Goal: Task Accomplishment & Management: Use online tool/utility

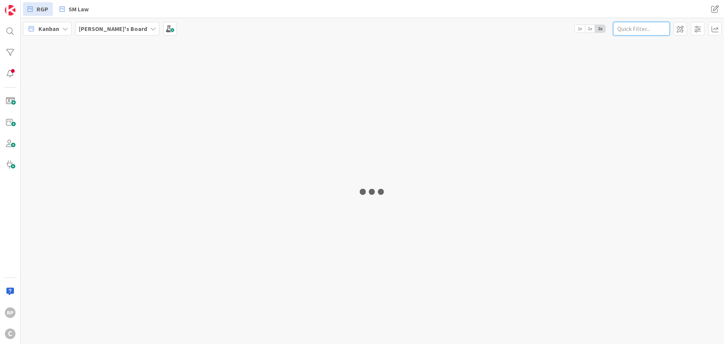
click at [637, 26] on input "text" at bounding box center [641, 29] width 57 height 14
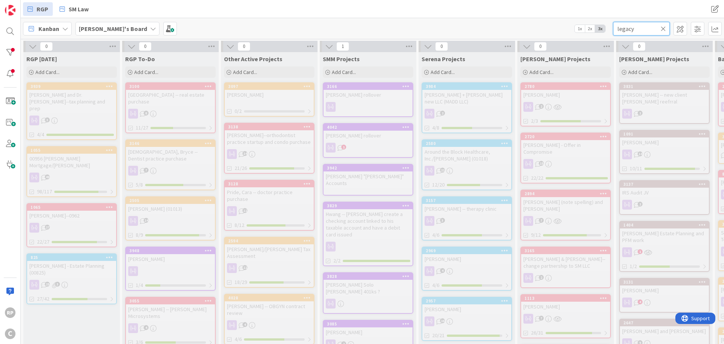
scroll to position [415, 0]
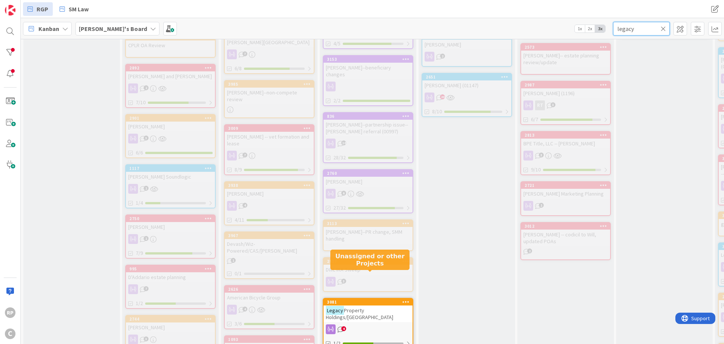
type input "legacy"
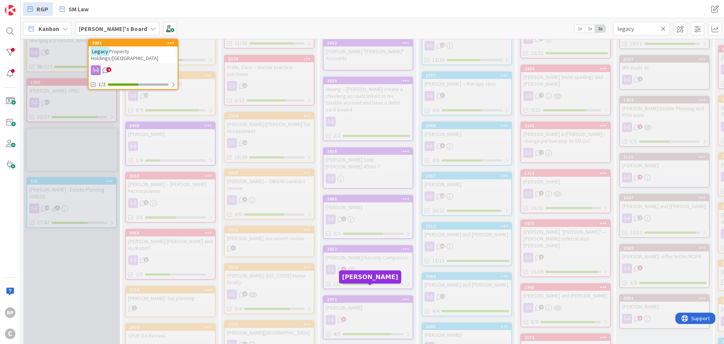
scroll to position [0, 0]
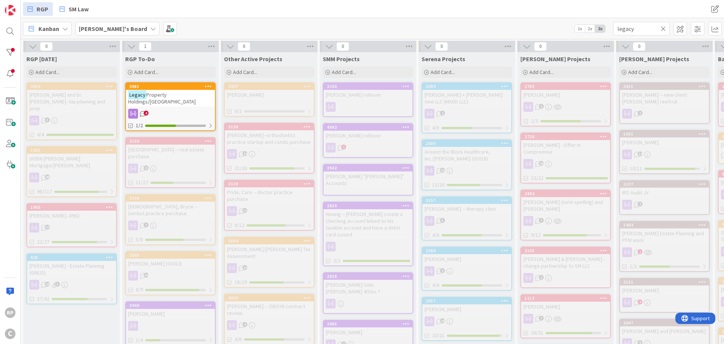
click at [163, 109] on div "4" at bounding box center [170, 114] width 89 height 10
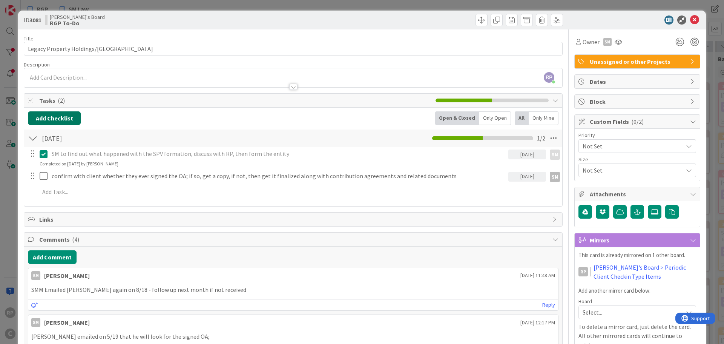
click at [52, 120] on button "Add Checklist" at bounding box center [54, 118] width 53 height 14
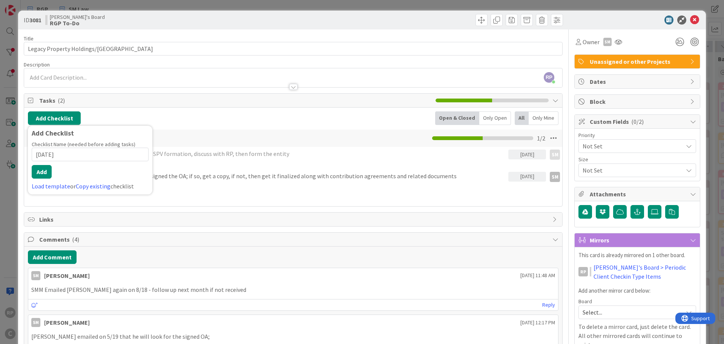
type input "8/28/025"
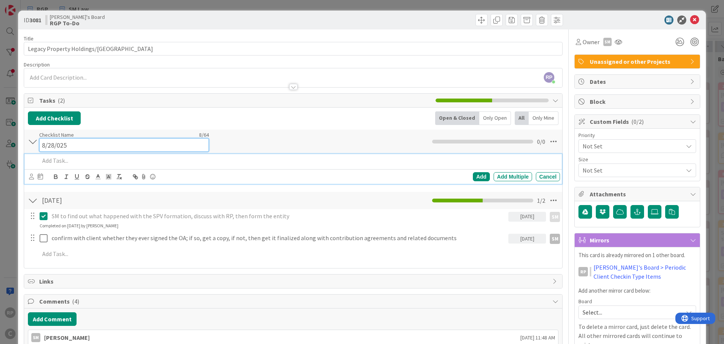
click at [57, 135] on div "Checklist Name 8 / 64 8/28/025" at bounding box center [124, 141] width 170 height 20
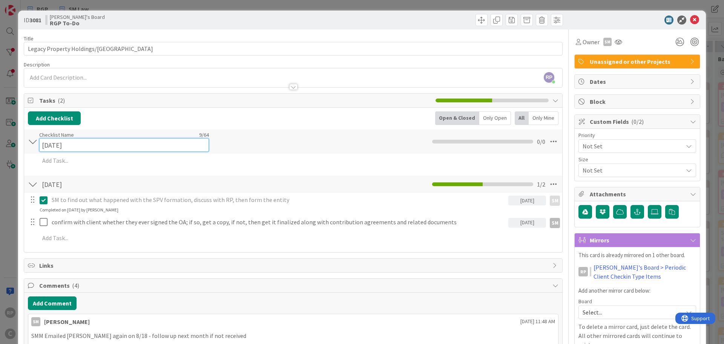
type input "[DATE]"
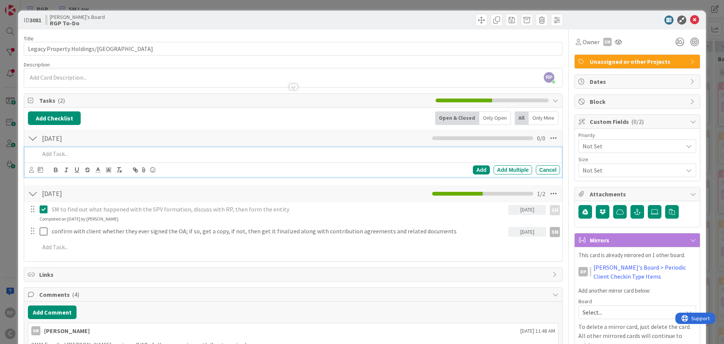
click at [61, 158] on div at bounding box center [299, 153] width 524 height 13
click at [66, 155] on p at bounding box center [298, 153] width 517 height 9
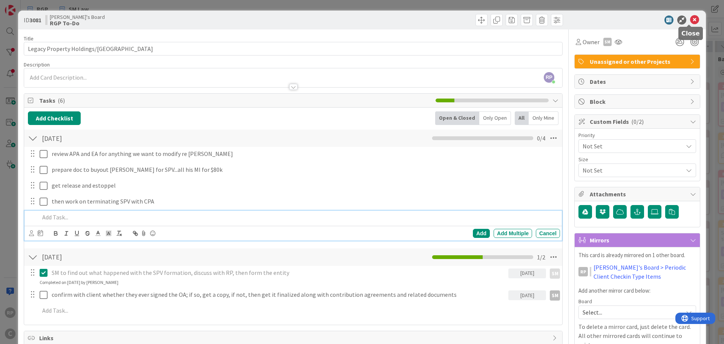
drag, startPoint x: 690, startPoint y: 18, endPoint x: 311, endPoint y: 85, distance: 384.9
click at [690, 18] on icon at bounding box center [694, 19] width 9 height 9
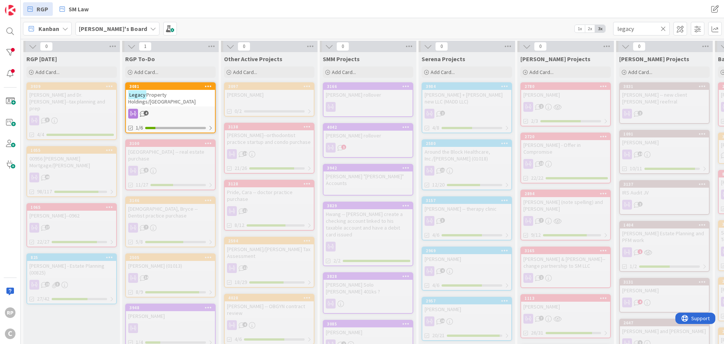
click at [662, 29] on icon at bounding box center [663, 28] width 5 height 7
